Goal: Check status

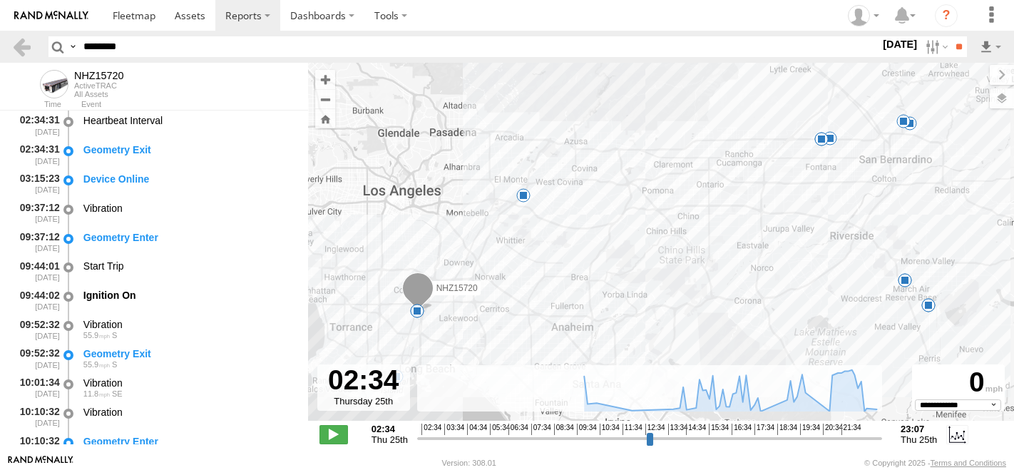
select select "**********"
type input "********"
click at [951, 36] on input "**" at bounding box center [959, 46] width 16 height 21
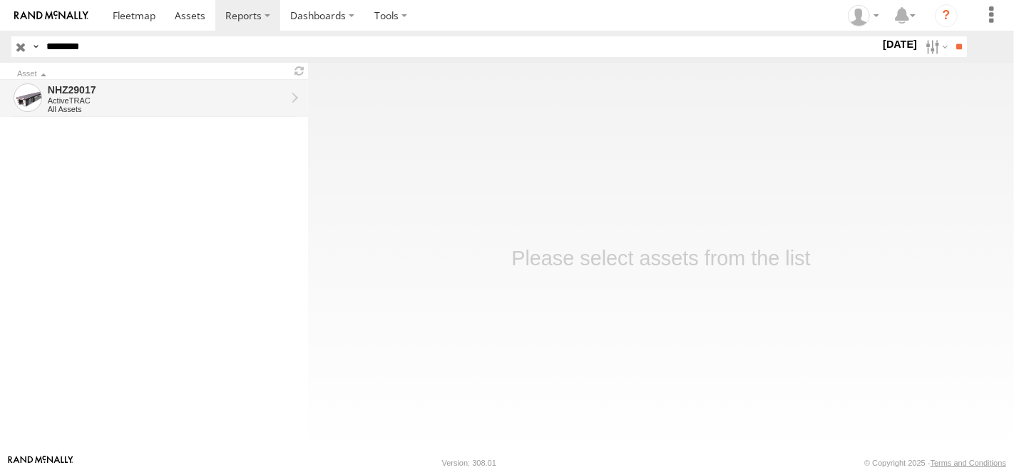
click at [208, 93] on div "NHZ29017" at bounding box center [167, 89] width 238 height 13
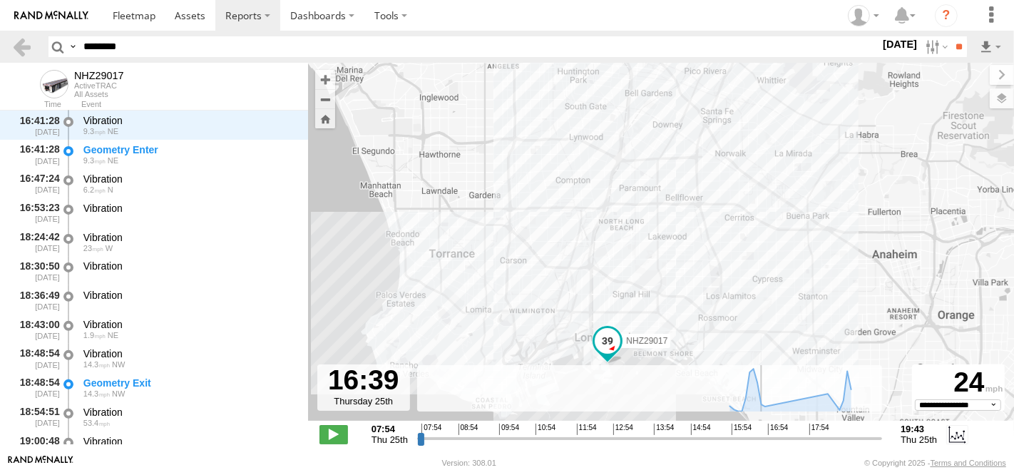
drag, startPoint x: 421, startPoint y: 436, endPoint x: 760, endPoint y: 447, distance: 339.0
click at [760, 445] on input "range" at bounding box center [649, 439] width 465 height 14
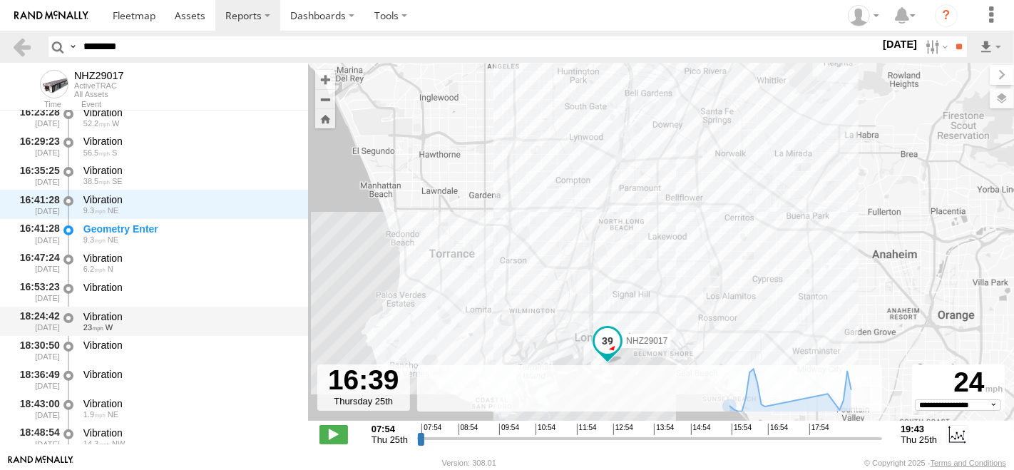
scroll to position [408, 0]
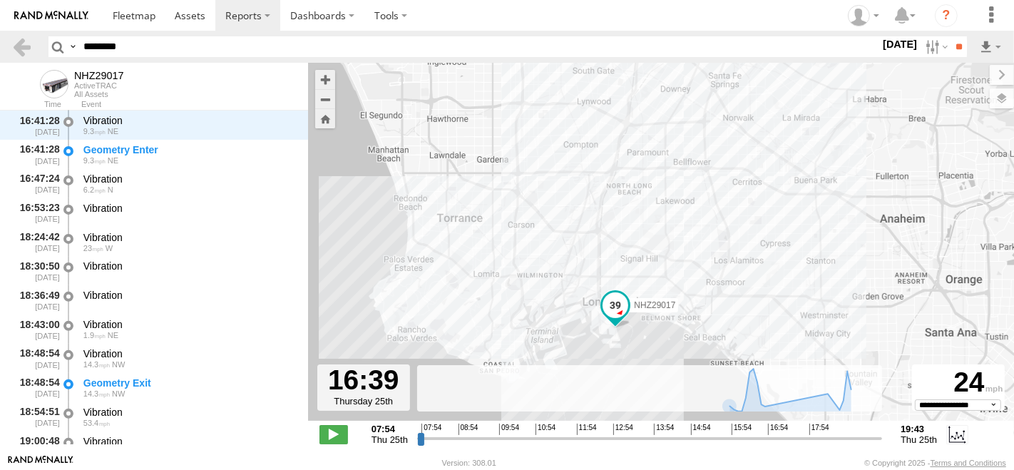
drag, startPoint x: 661, startPoint y: 283, endPoint x: 663, endPoint y: 225, distance: 57.8
click at [663, 225] on div "NHZ29017" at bounding box center [661, 249] width 706 height 373
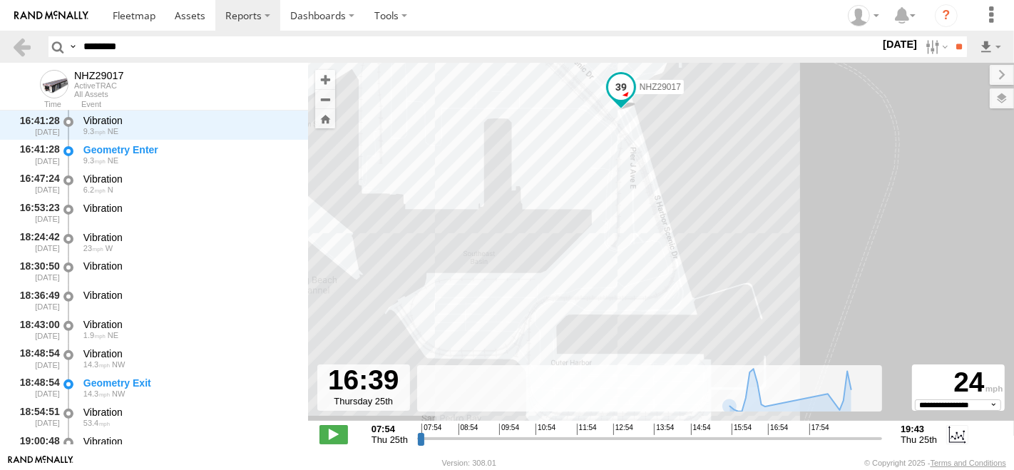
drag, startPoint x: 723, startPoint y: 180, endPoint x: 741, endPoint y: 241, distance: 63.9
click at [741, 241] on div "NHZ29017" at bounding box center [661, 249] width 706 height 373
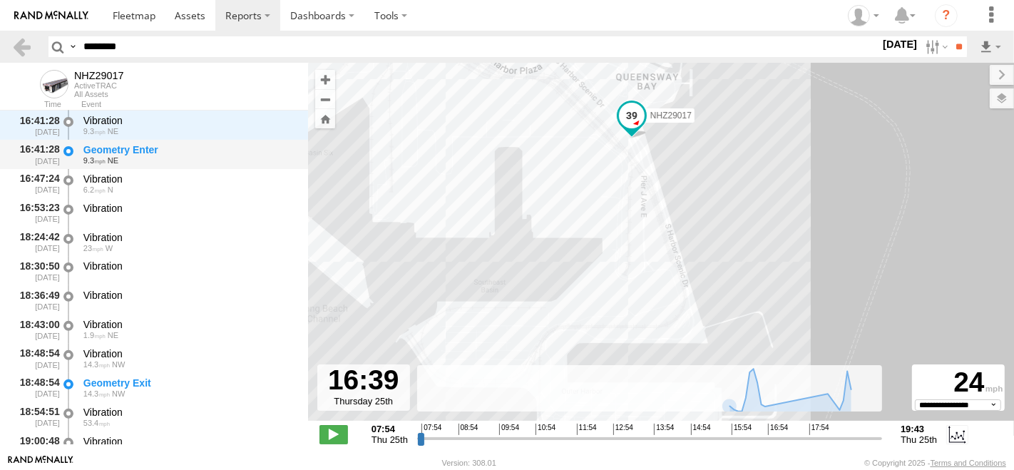
click at [114, 151] on div "Geometry Enter" at bounding box center [188, 149] width 211 height 13
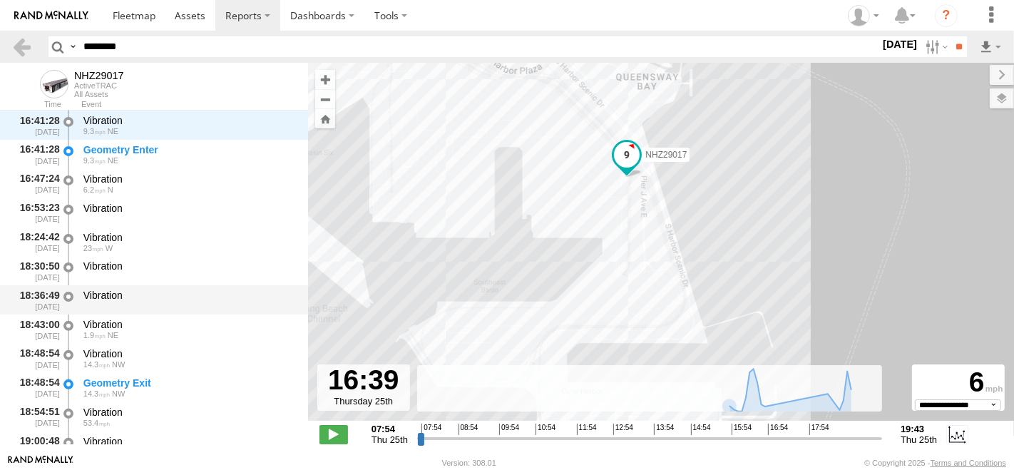
scroll to position [329, 0]
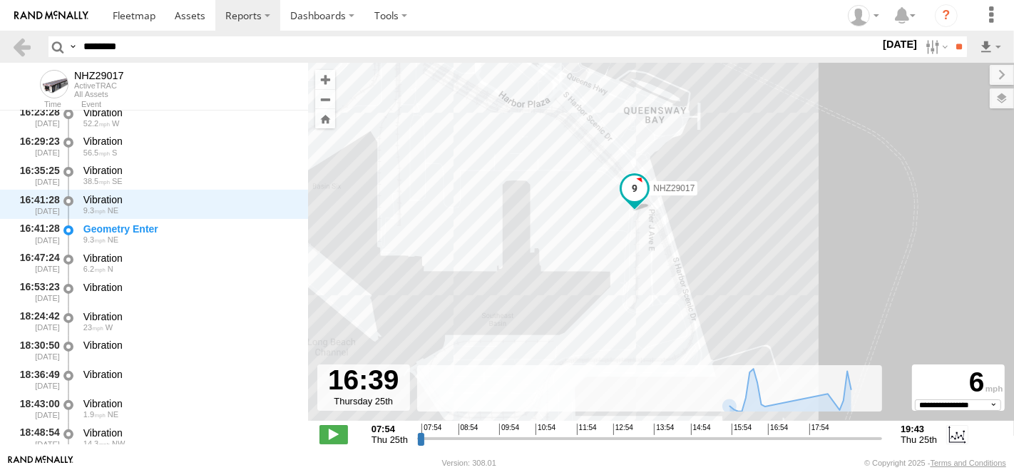
drag, startPoint x: 526, startPoint y: 153, endPoint x: 546, endPoint y: 222, distance: 72.0
click at [546, 222] on div "NHZ29017" at bounding box center [661, 249] width 706 height 373
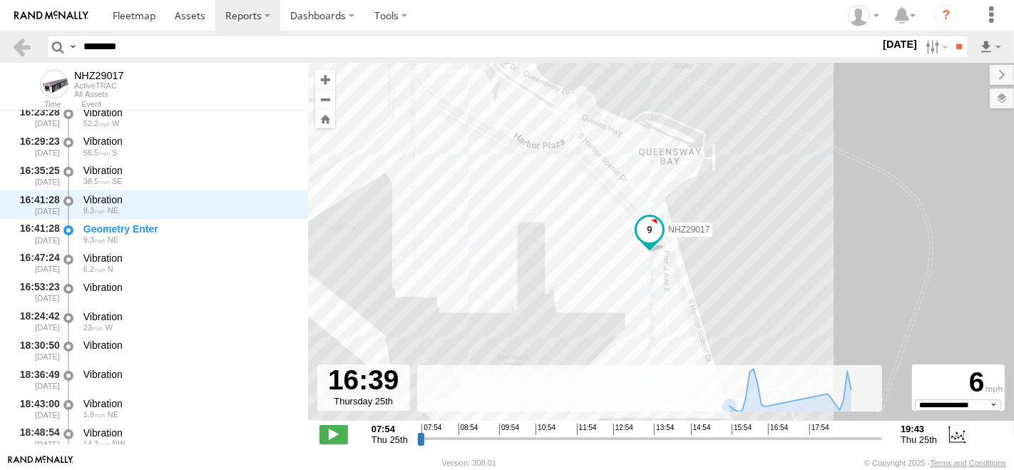
click at [450, 154] on div "NHZ29017" at bounding box center [661, 249] width 706 height 373
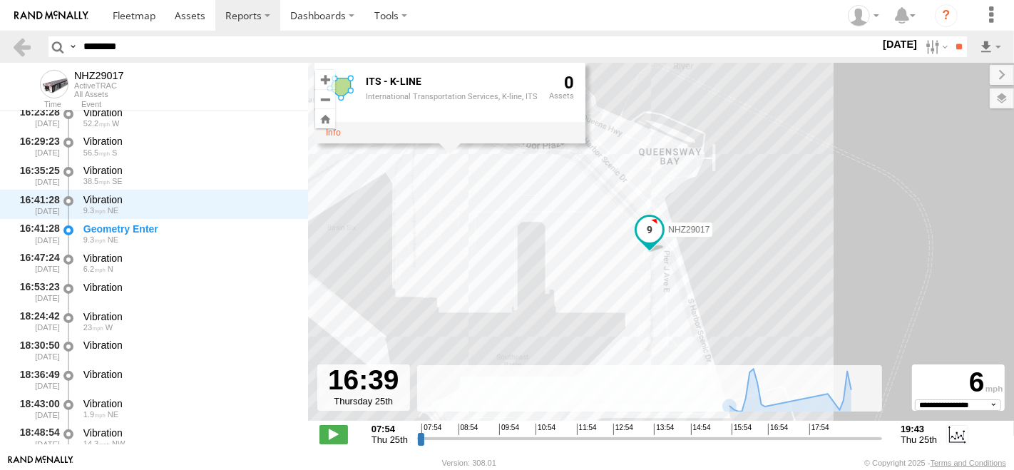
click at [882, 142] on div "NHZ29017 ITS - K-LINE International Transportation Services, K-line, ITS 0" at bounding box center [661, 249] width 706 height 373
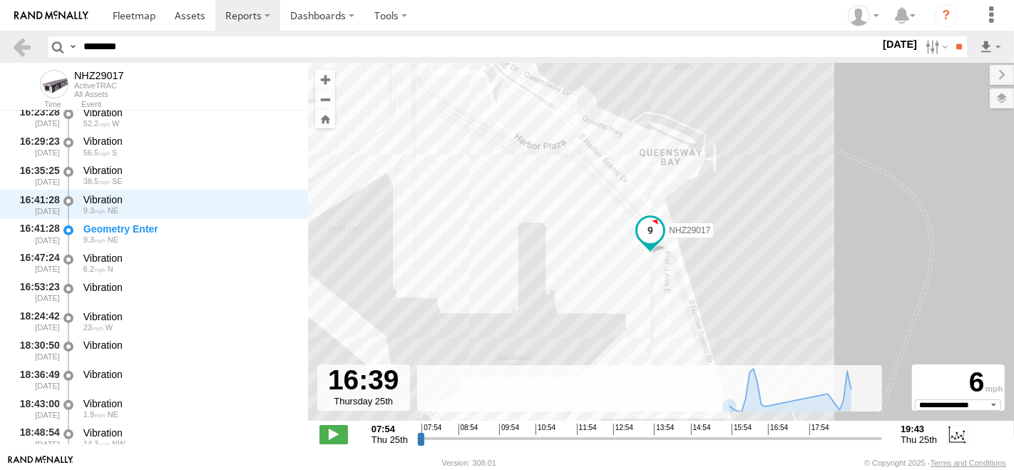
click at [889, 161] on div "NHZ29017" at bounding box center [661, 249] width 706 height 373
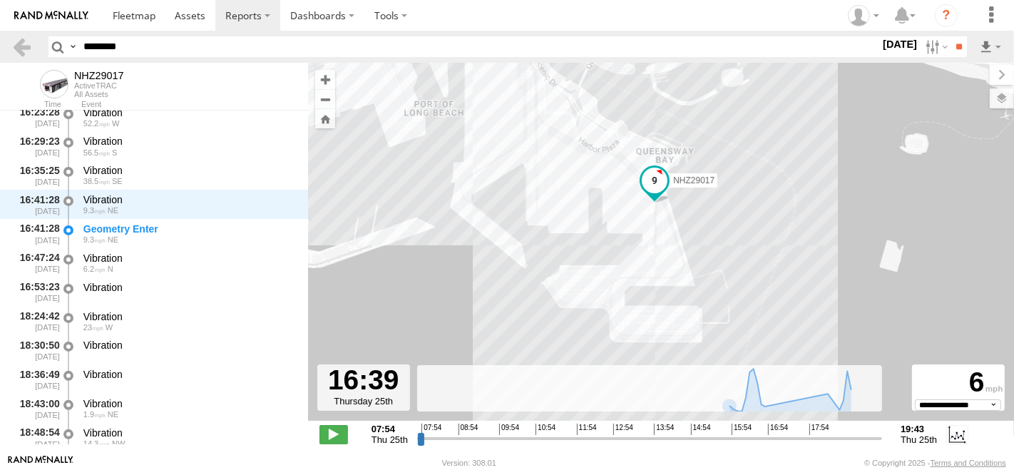
drag, startPoint x: 799, startPoint y: 182, endPoint x: 693, endPoint y: 170, distance: 107.0
click at [703, 168] on div "NHZ29017" at bounding box center [661, 249] width 706 height 373
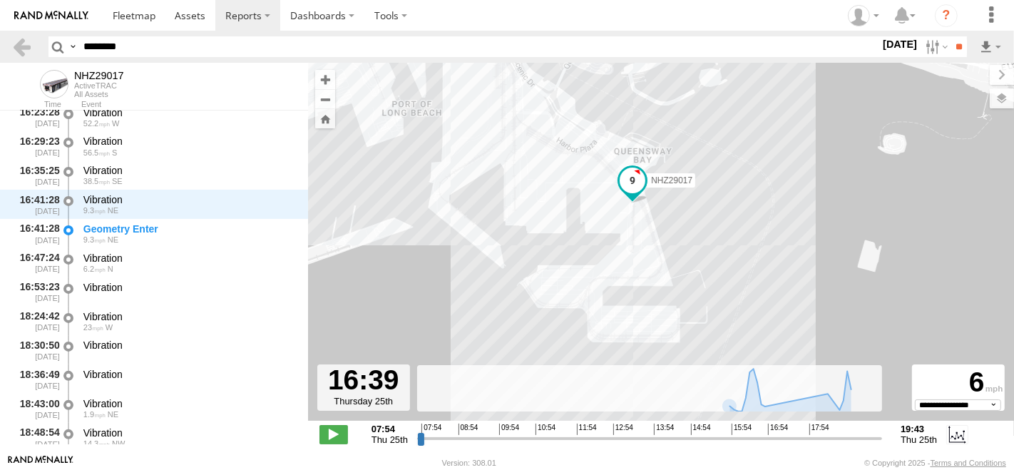
click at [526, 153] on div "NHZ29017" at bounding box center [661, 249] width 706 height 373
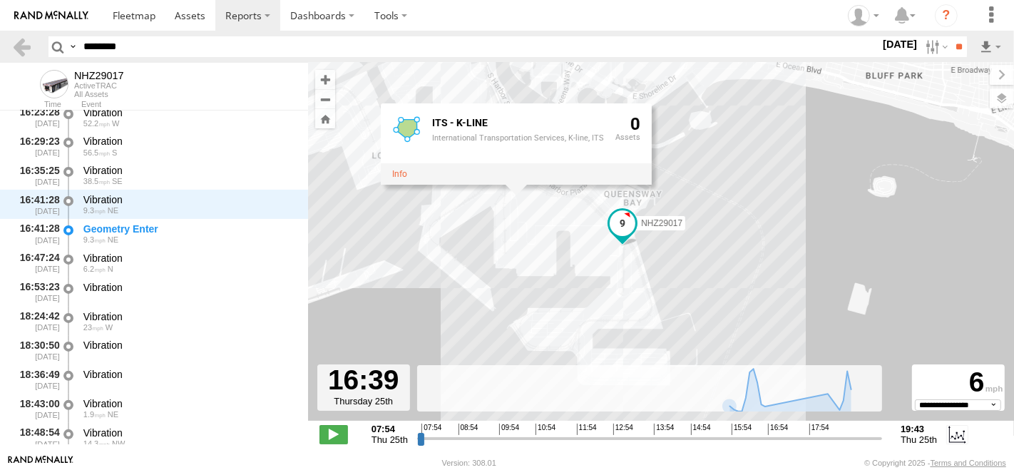
drag, startPoint x: 874, startPoint y: 189, endPoint x: 864, endPoint y: 233, distance: 45.3
click at [864, 233] on div "NHZ29017 ITS - K-LINE International Transportation Services, K-line, ITS 0" at bounding box center [661, 249] width 706 height 373
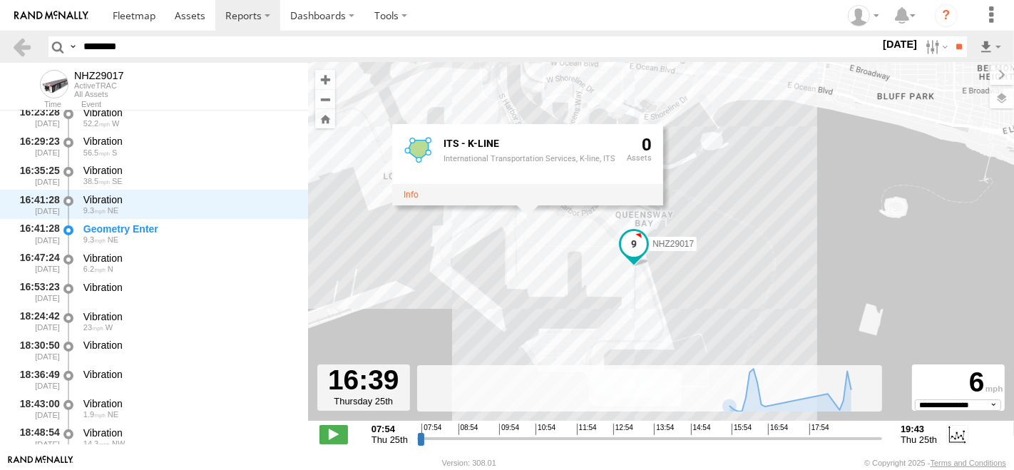
drag, startPoint x: 840, startPoint y: 176, endPoint x: 854, endPoint y: 200, distance: 27.8
click at [854, 200] on div "NHZ29017 ITS - K-LINE International Transportation Services, K-line, ITS 0" at bounding box center [661, 249] width 706 height 373
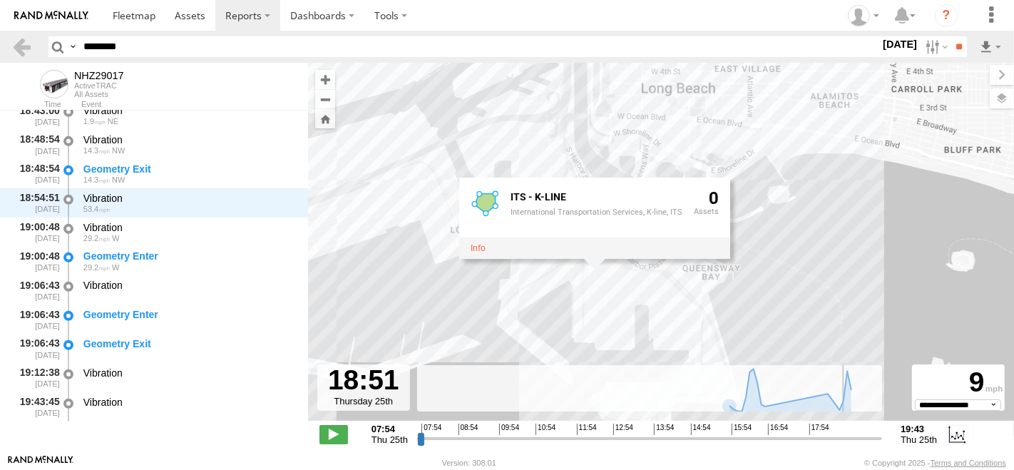
scroll to position [622, 0]
drag, startPoint x: 759, startPoint y: 438, endPoint x: 845, endPoint y: 452, distance: 86.7
click at [845, 445] on input "range" at bounding box center [649, 439] width 465 height 14
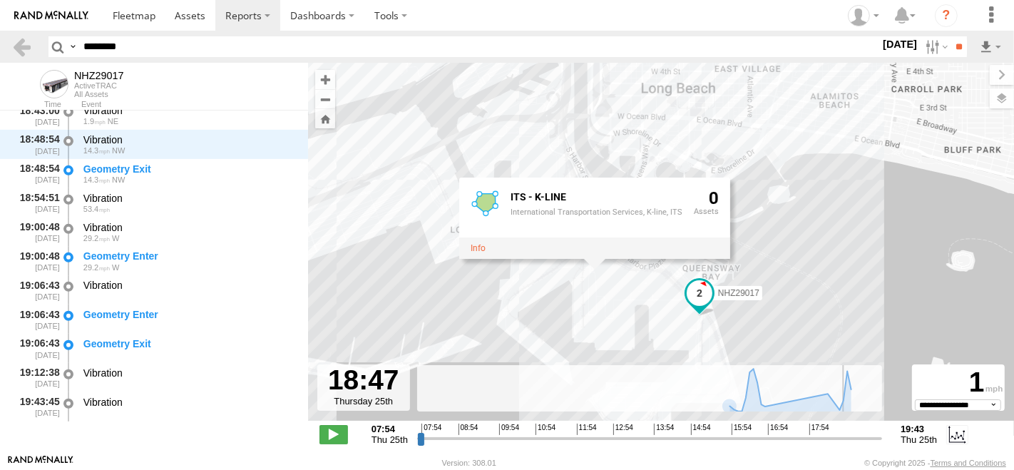
click at [842, 440] on input "range" at bounding box center [649, 439] width 465 height 14
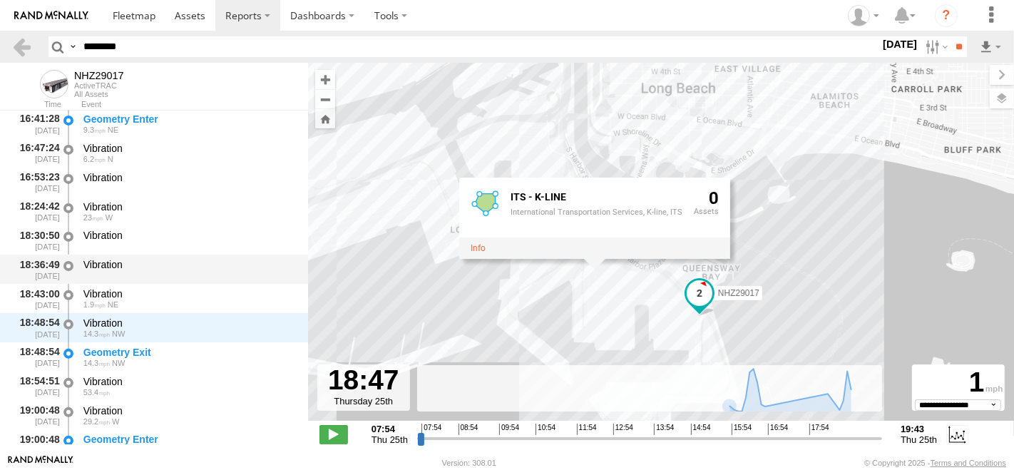
scroll to position [464, 0]
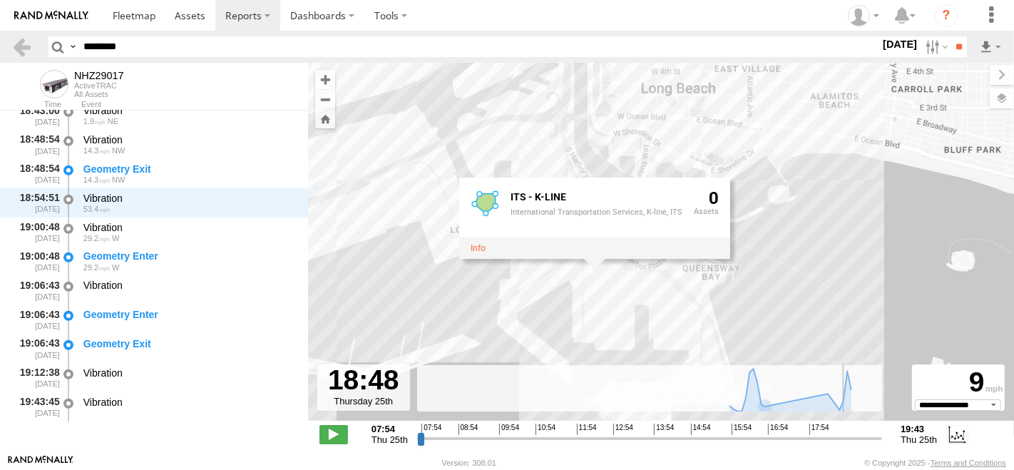
type input "**********"
click at [843, 441] on input "range" at bounding box center [649, 439] width 465 height 14
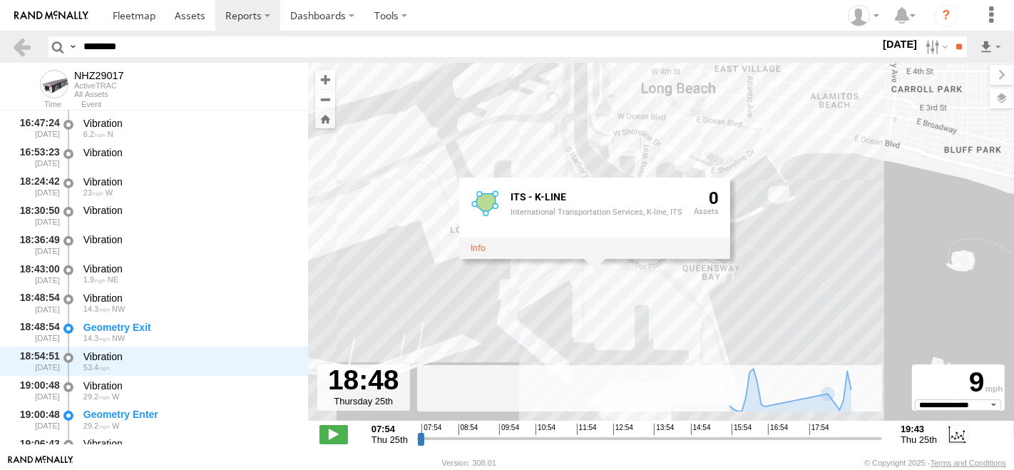
drag, startPoint x: 550, startPoint y: 298, endPoint x: 917, endPoint y: 418, distance: 385.8
click at [649, 327] on div "NHZ29017 ITS - K-LINE International Transportation Services, K-line, ITS 0" at bounding box center [661, 249] width 706 height 373
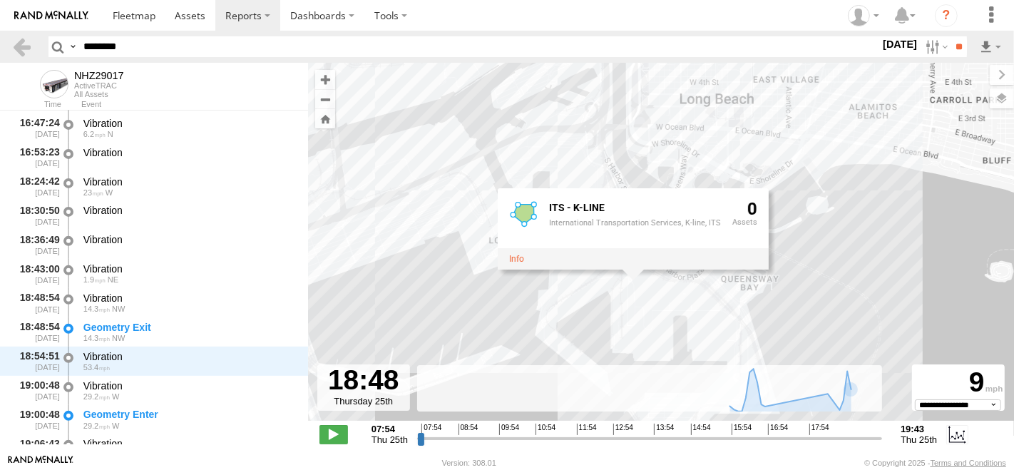
click at [943, 431] on div "07:54 Thu 25th Created with Highcharts 6.0.7 [DOMAIN_NAME] 07:54 08:54 09:54 10…" at bounding box center [661, 434] width 683 height 21
